Goal: Task Accomplishment & Management: Manage account settings

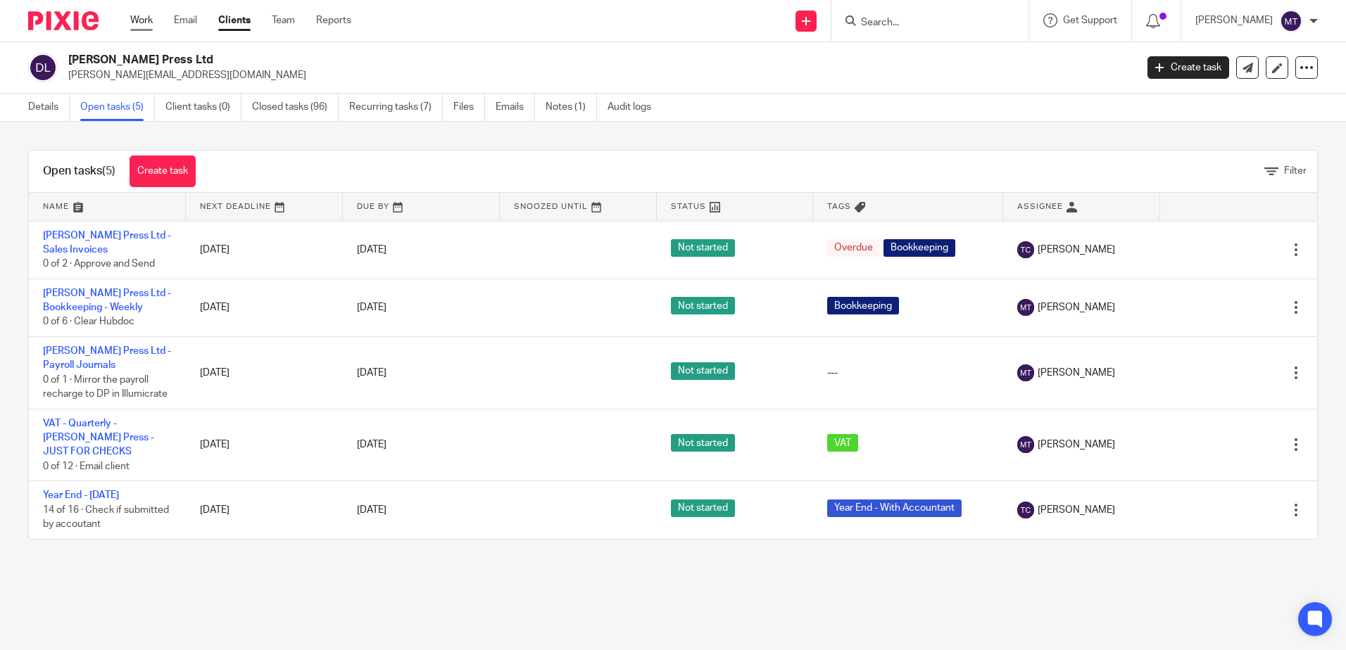
click at [135, 14] on link "Work" at bounding box center [141, 20] width 23 height 14
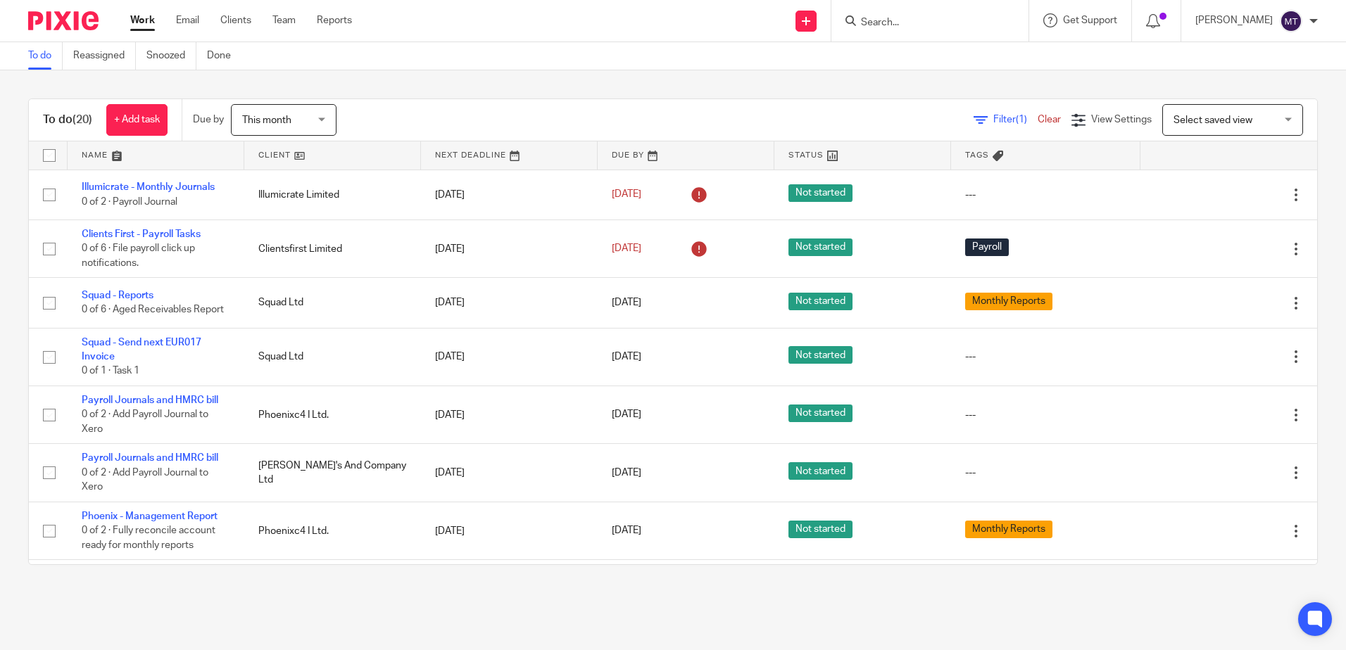
click at [270, 153] on link at bounding box center [332, 155] width 177 height 28
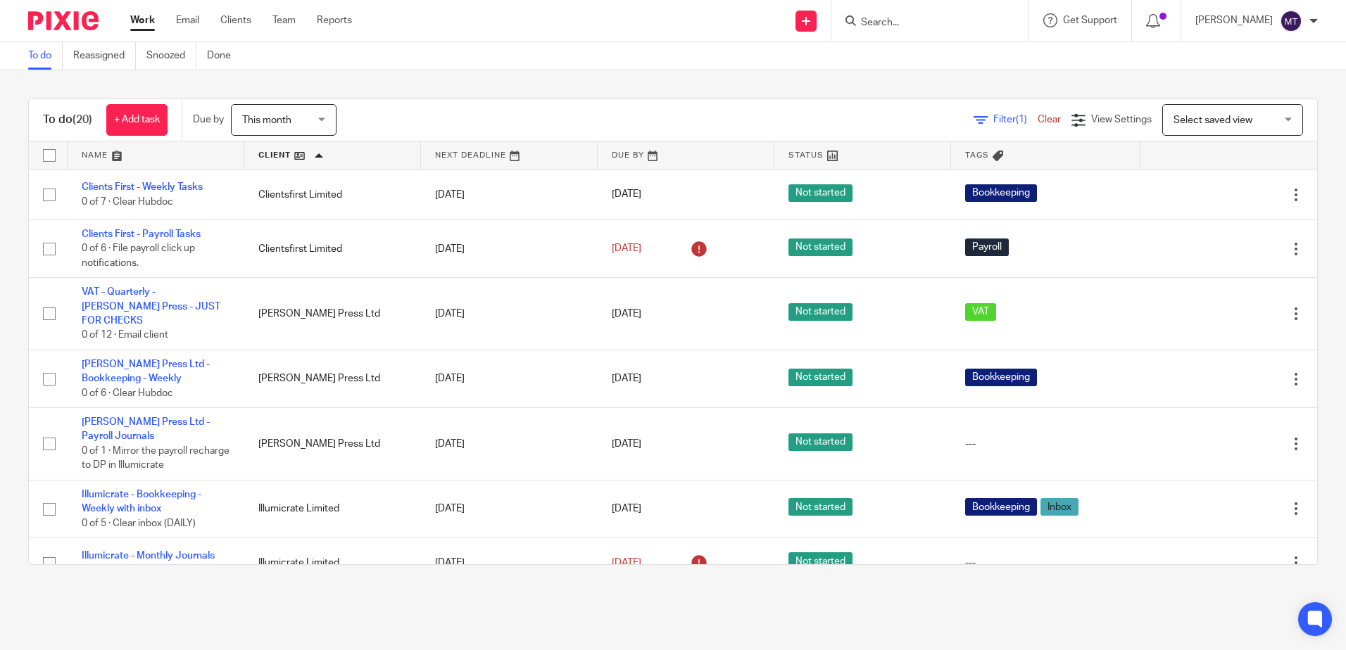
click at [900, 22] on input "Search" at bounding box center [922, 23] width 127 height 13
click at [897, 21] on input "Search" at bounding box center [922, 23] width 127 height 13
type input "daphne"
click button "submit" at bounding box center [0, 0] width 0 height 0
click at [935, 53] on link at bounding box center [944, 54] width 175 height 21
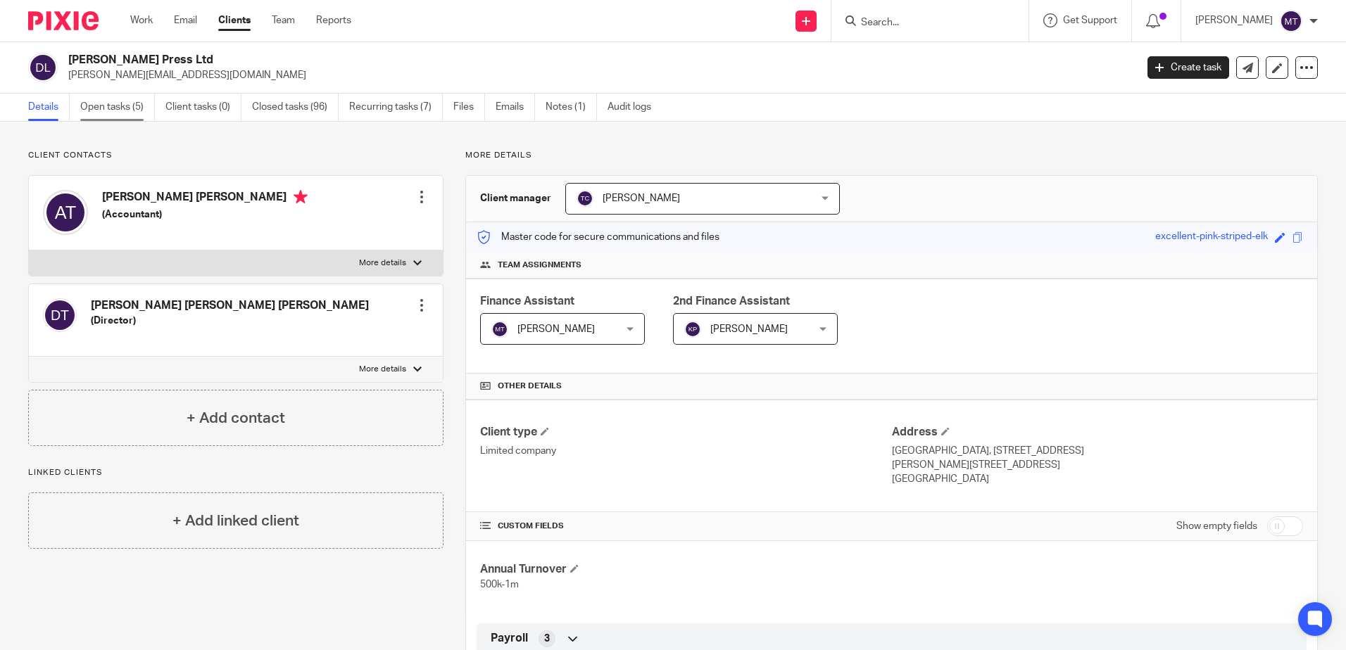
click at [99, 106] on link "Open tasks (5)" at bounding box center [117, 107] width 75 height 27
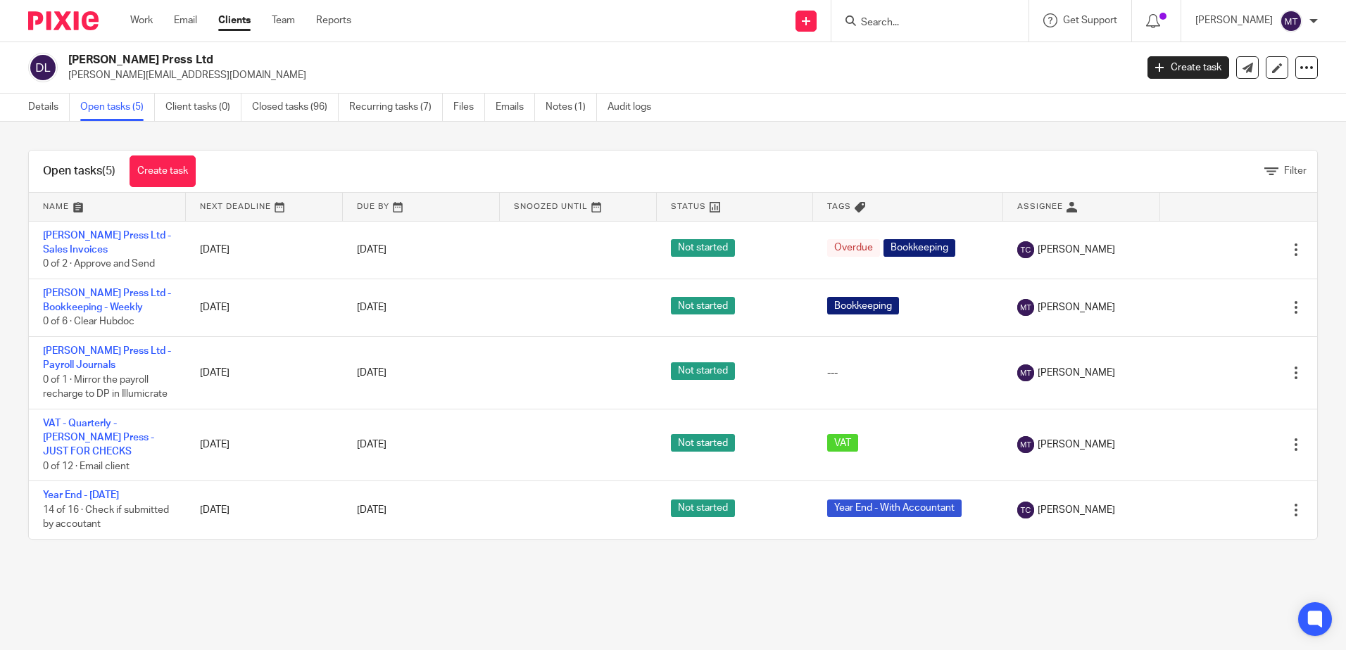
click at [103, 106] on link "Open tasks (5)" at bounding box center [117, 107] width 75 height 27
click at [384, 104] on link "Recurring tasks (7)" at bounding box center [396, 107] width 94 height 27
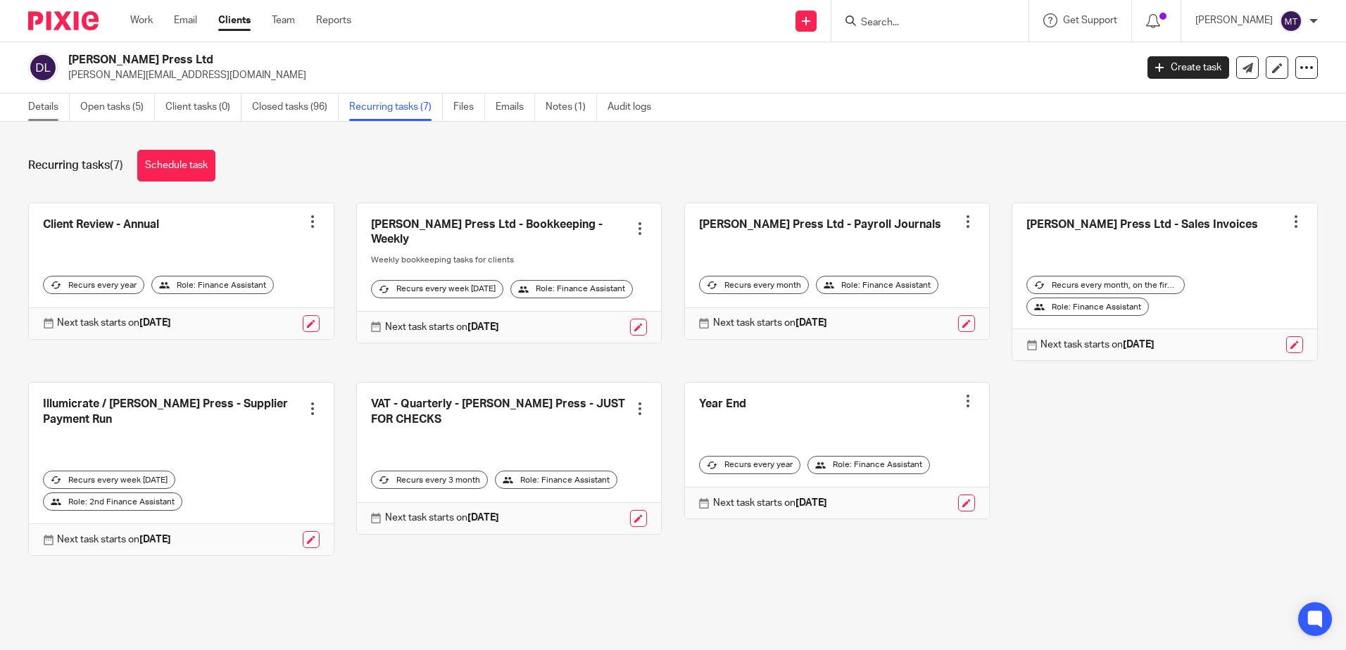
click at [44, 105] on link "Details" at bounding box center [49, 107] width 42 height 27
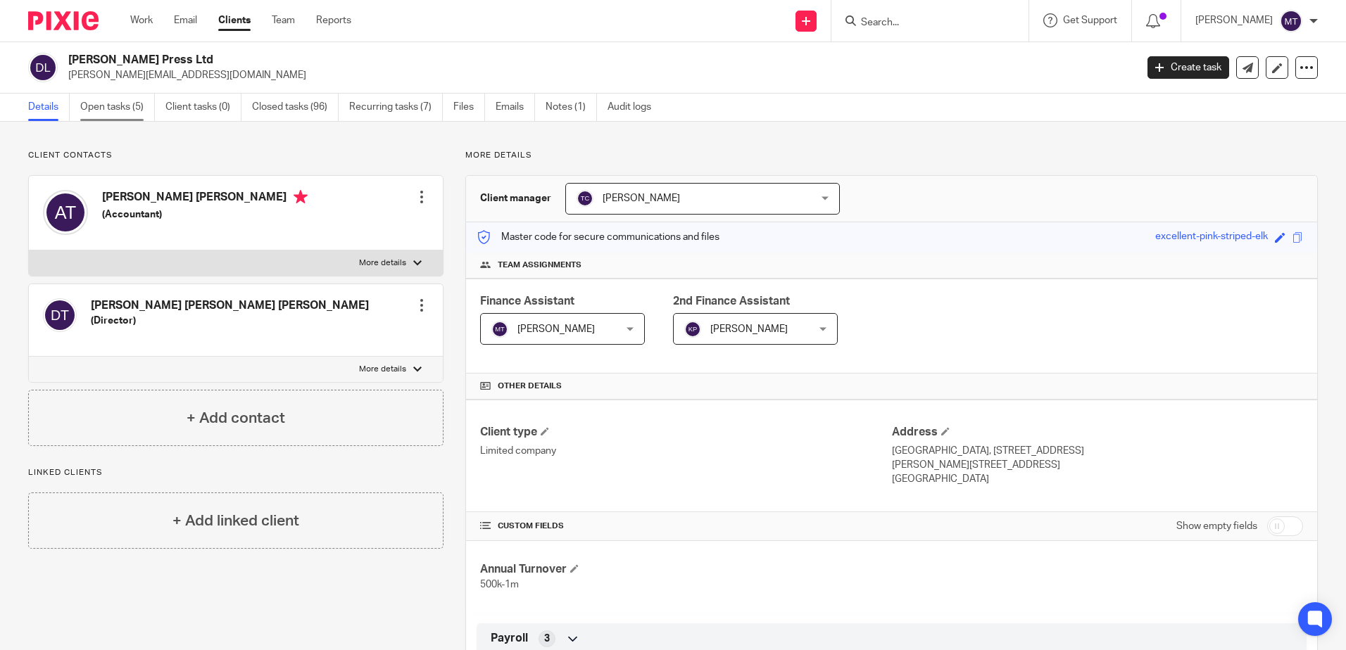
click at [108, 101] on link "Open tasks (5)" at bounding box center [117, 107] width 75 height 27
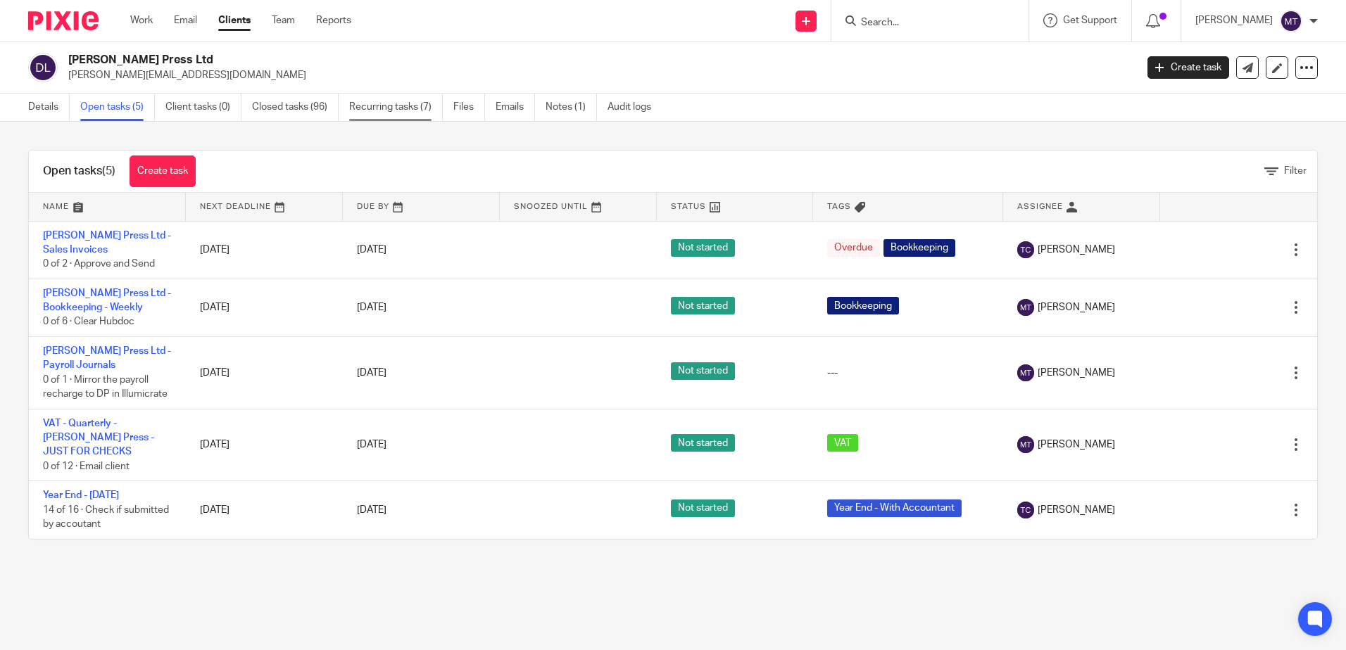
click at [383, 104] on link "Recurring tasks (7)" at bounding box center [396, 107] width 94 height 27
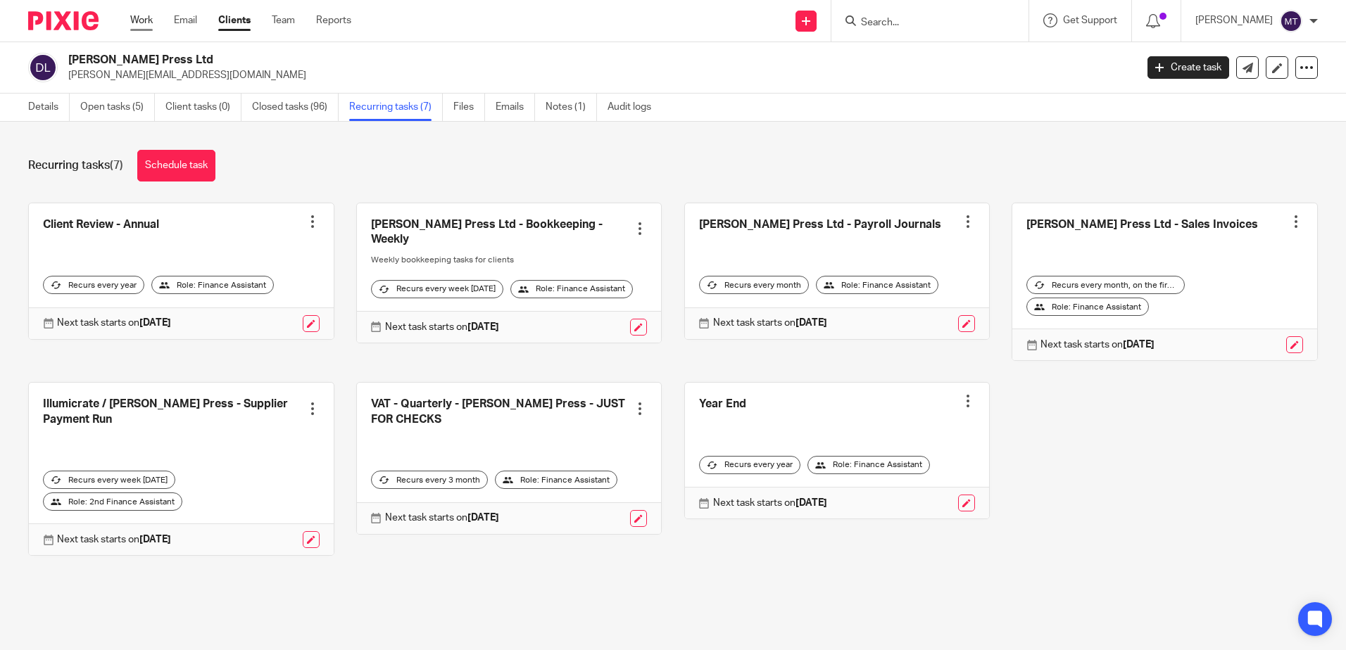
click at [144, 16] on link "Work" at bounding box center [141, 20] width 23 height 14
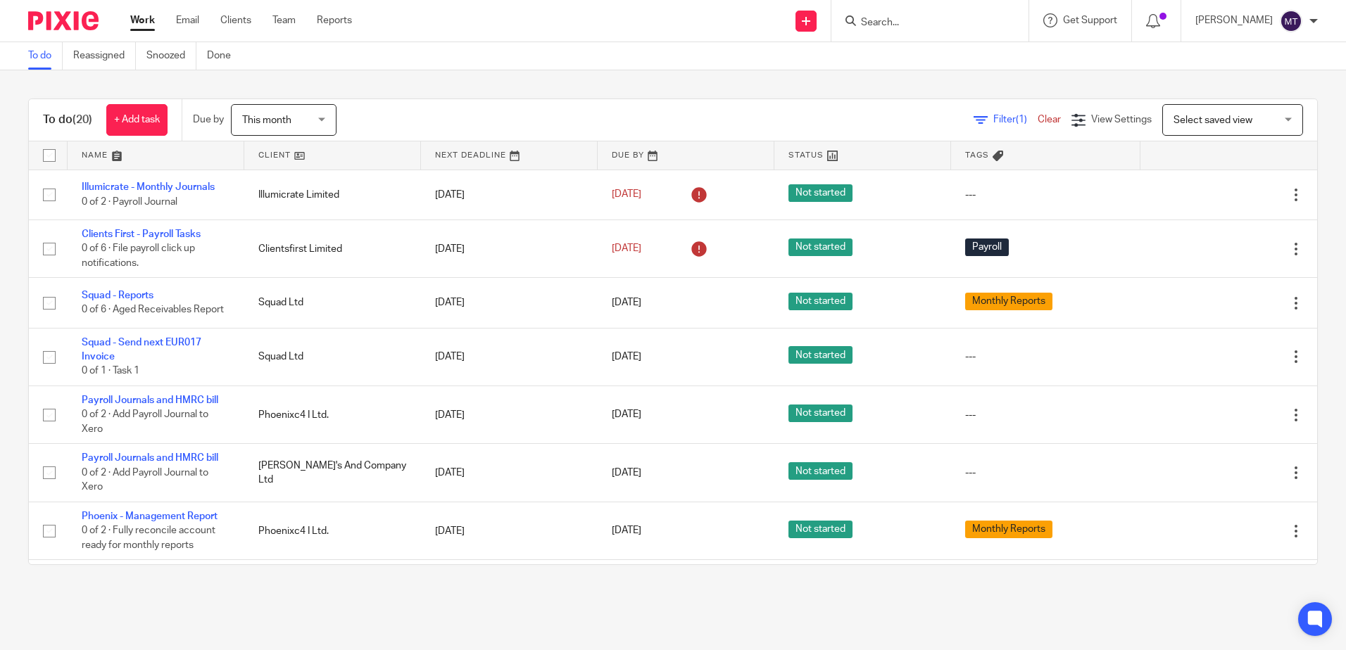
click at [266, 152] on link at bounding box center [332, 155] width 177 height 28
